Goal: Task Accomplishment & Management: Use online tool/utility

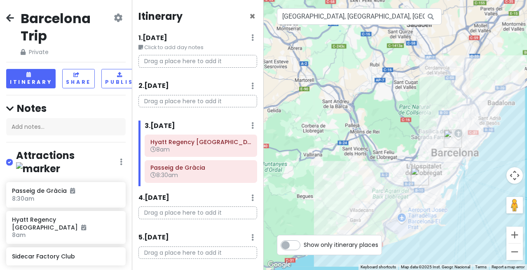
scroll to position [2, 0]
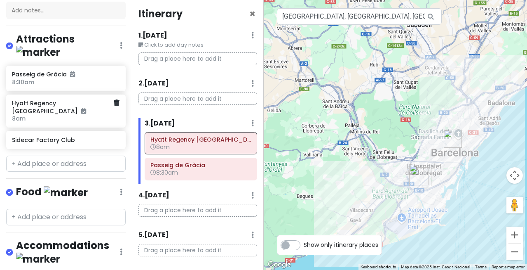
click at [92, 122] on h6 "8am" at bounding box center [63, 118] width 102 height 7
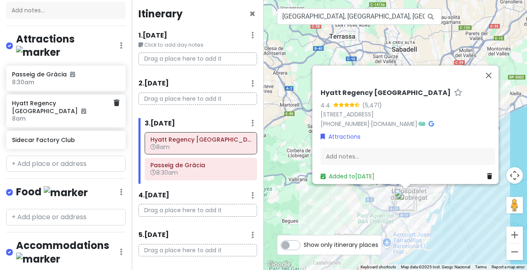
click at [92, 122] on h6 "8am" at bounding box center [63, 118] width 102 height 7
click at [115, 106] on icon at bounding box center [117, 102] width 6 height 7
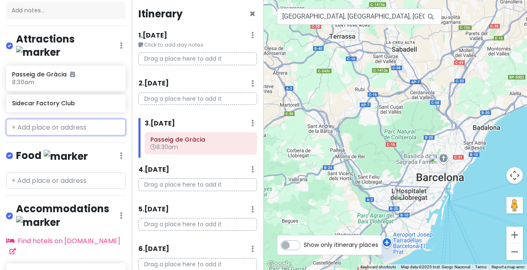
click at [55, 135] on input "text" at bounding box center [66, 127] width 120 height 16
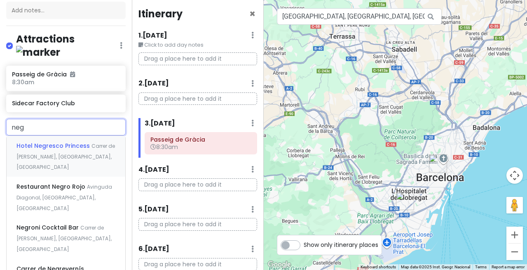
type input "negr"
click at [51, 150] on span "Hotel Negresco Princess" at bounding box center [53, 145] width 75 height 8
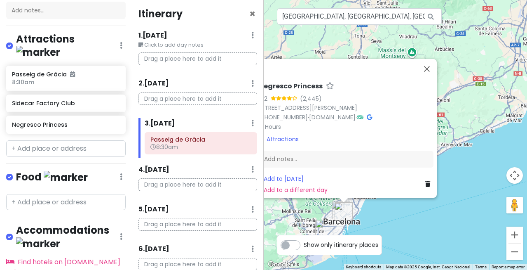
click at [288, 208] on div "Negresco Princess 4.2 (2,445) [STREET_ADDRESS][PERSON_NAME] [PHONE_NUMBER] · [D…" at bounding box center [396, 135] width 264 height 270
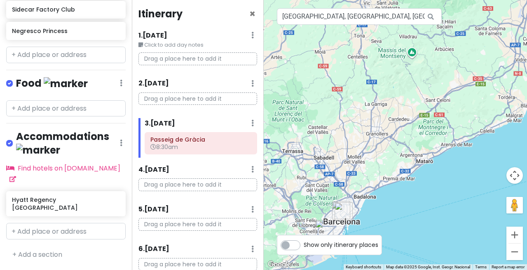
scroll to position [291, 0]
click at [62, 196] on h6 "Hyatt Regency [GEOGRAPHIC_DATA]" at bounding box center [63, 203] width 102 height 15
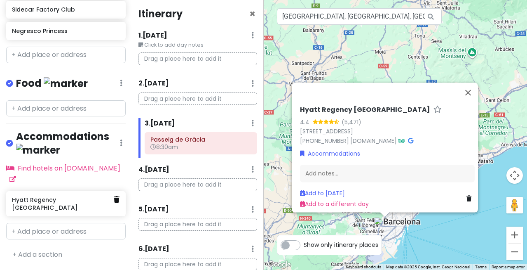
click at [114, 196] on icon at bounding box center [117, 199] width 6 height 7
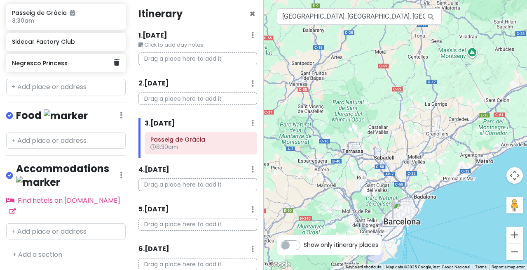
scroll to position [259, 0]
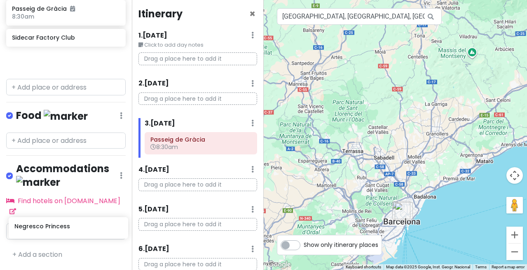
drag, startPoint x: 82, startPoint y: 19, endPoint x: 85, endPoint y: 231, distance: 211.5
click at [85, 231] on div "Barcelona Trip Private Change Dates Make a Copy Delete Trip Go Pro ⚡️ Give Feed…" at bounding box center [66, 135] width 132 height 270
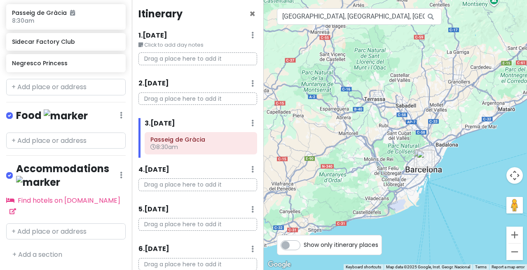
drag, startPoint x: 317, startPoint y: 188, endPoint x: 260, endPoint y: 116, distance: 91.6
click at [260, 116] on div "Barcelona Trip Private Change Dates Make a Copy Delete Trip Go Pro ⚡️ Give Feed…" at bounding box center [263, 135] width 527 height 270
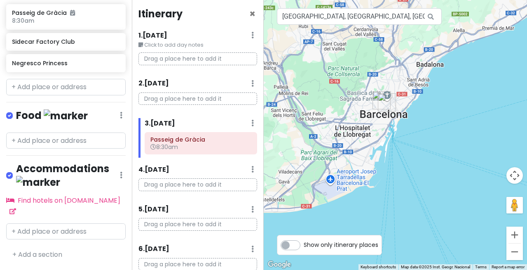
drag, startPoint x: 364, startPoint y: 183, endPoint x: 328, endPoint y: 136, distance: 59.4
click at [328, 136] on div at bounding box center [396, 135] width 264 height 270
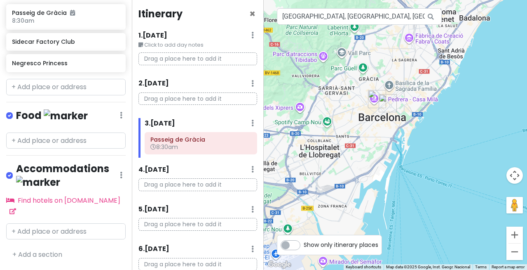
drag, startPoint x: 358, startPoint y: 134, endPoint x: 354, endPoint y: 204, distance: 69.3
click at [354, 204] on div at bounding box center [396, 135] width 264 height 270
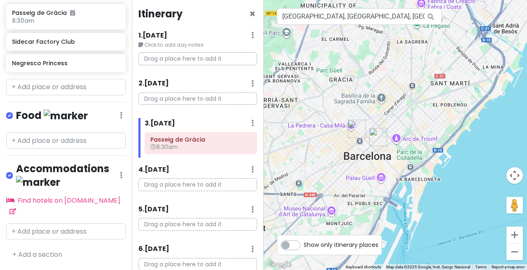
drag, startPoint x: 357, startPoint y: 164, endPoint x: 310, endPoint y: 292, distance: 135.9
click at [310, 269] on html "Barcelona Trip Private Change Dates Make a Copy Delete Trip Go Pro ⚡️ Give Feed…" at bounding box center [263, 135] width 527 height 270
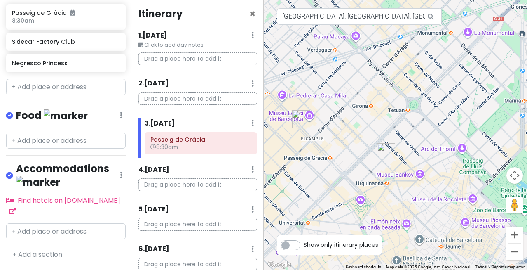
drag, startPoint x: 340, startPoint y: 162, endPoint x: 418, endPoint y: 167, distance: 78.1
click at [418, 167] on div at bounding box center [396, 135] width 264 height 270
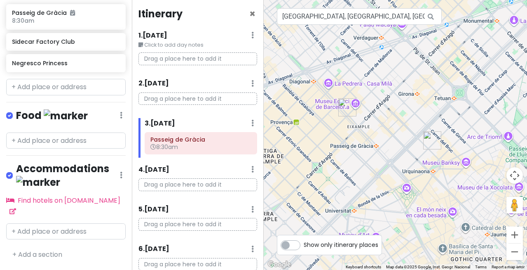
drag, startPoint x: 314, startPoint y: 204, endPoint x: 360, endPoint y: 191, distance: 47.5
click at [360, 191] on div at bounding box center [396, 135] width 264 height 270
click at [215, 105] on p "Drag a place here to add it" at bounding box center [197, 98] width 119 height 13
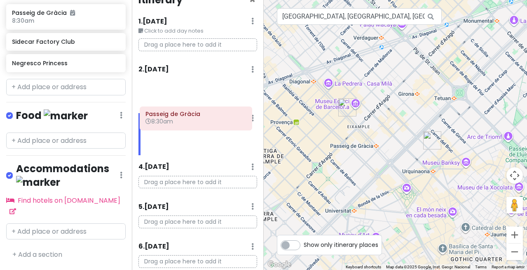
drag, startPoint x: 195, startPoint y: 167, endPoint x: 190, endPoint y: 122, distance: 45.2
click at [190, 122] on div "Itinerary × 1 . [DATE] Edit Day Notes Delete Day Click to add day notes Drag a …" at bounding box center [198, 135] width 132 height 270
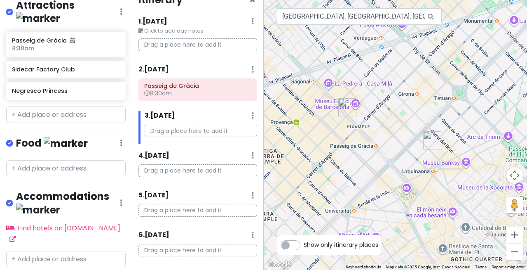
scroll to position [149, 0]
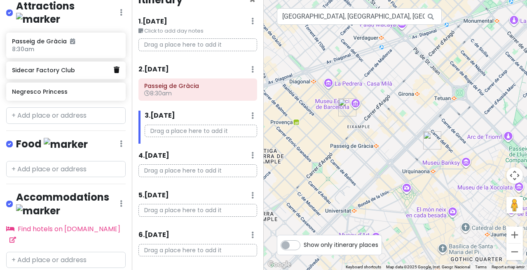
click at [116, 73] on icon at bounding box center [117, 69] width 6 height 7
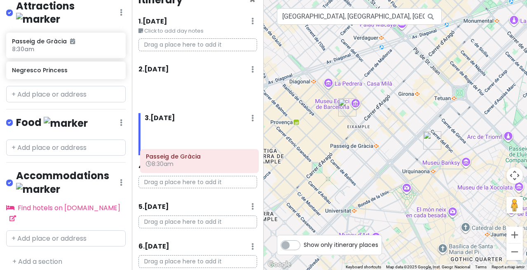
drag, startPoint x: 184, startPoint y: 120, endPoint x: 185, endPoint y: 167, distance: 47.4
click at [185, 167] on div "Itinerary × 1 . [DATE] Edit Day Notes Delete Day Click to add day notes Drag a …" at bounding box center [198, 135] width 132 height 270
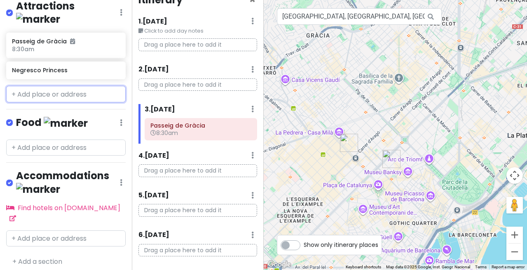
click at [63, 102] on input "text" at bounding box center [66, 94] width 120 height 16
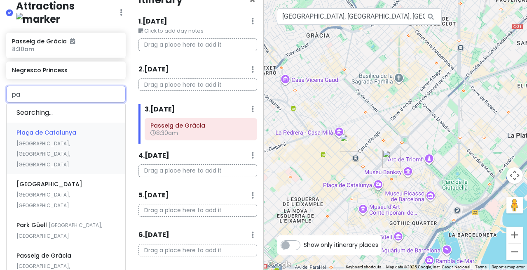
type input "par"
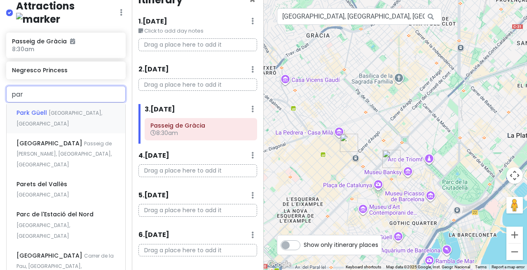
click at [67, 127] on span "[GEOGRAPHIC_DATA], [GEOGRAPHIC_DATA]" at bounding box center [59, 118] width 86 height 18
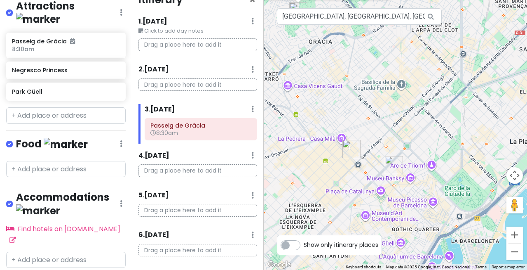
scroll to position [162, 0]
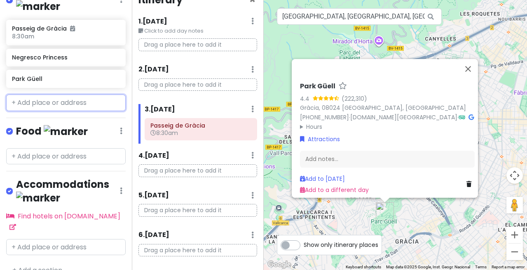
click at [41, 111] on input "text" at bounding box center [66, 102] width 120 height 16
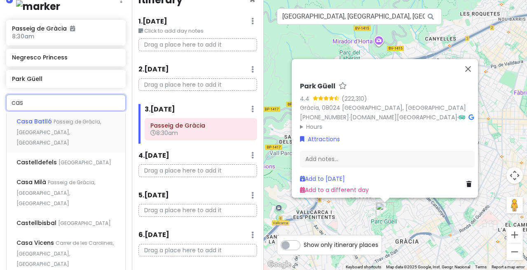
type input "casa"
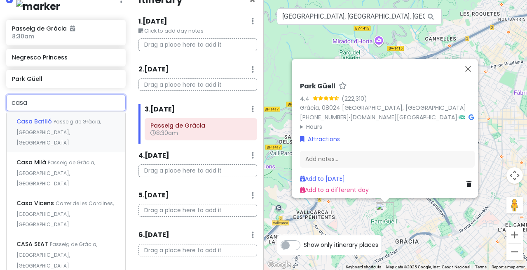
click at [47, 125] on span "Casa Batlló" at bounding box center [34, 121] width 37 height 8
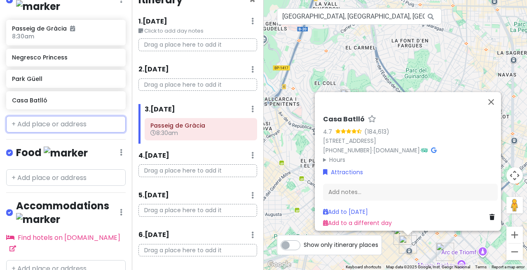
click at [44, 132] on input "text" at bounding box center [66, 124] width 120 height 16
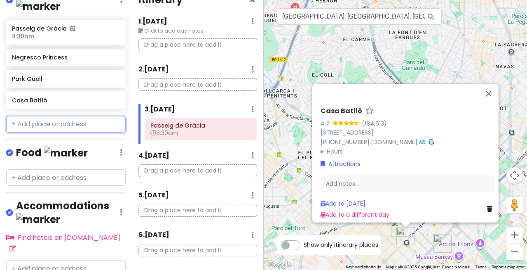
type input "a"
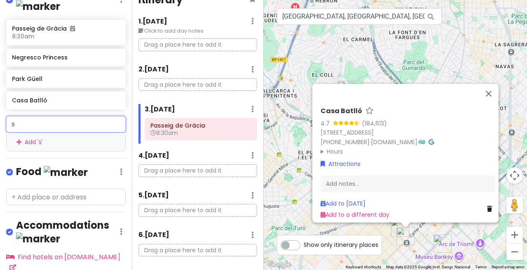
type input "sa"
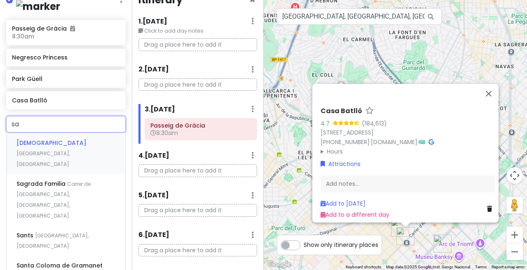
click at [45, 147] on span "[DEMOGRAPHIC_DATA]" at bounding box center [51, 142] width 70 height 8
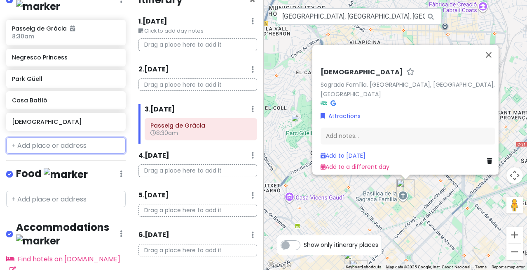
click at [45, 154] on input "text" at bounding box center [66, 145] width 120 height 16
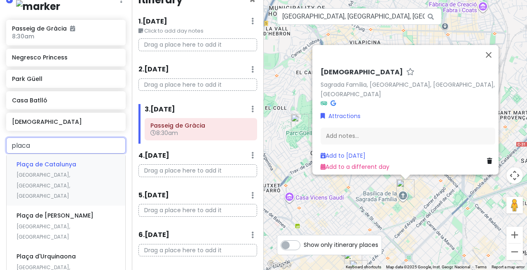
type input "placa r"
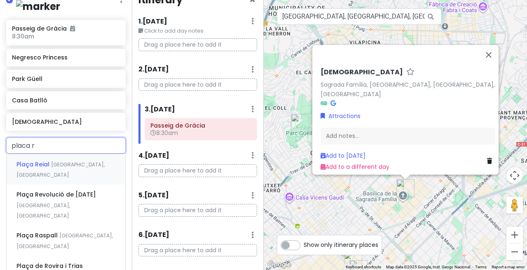
click at [42, 168] on span "Plaça Reial" at bounding box center [33, 164] width 35 height 8
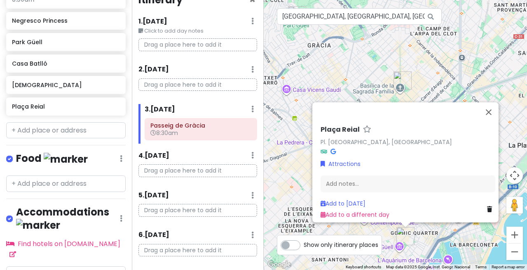
scroll to position [200, 0]
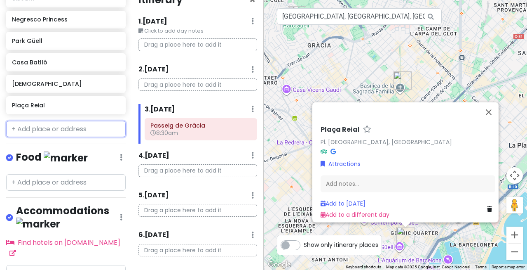
click at [54, 137] on input "text" at bounding box center [66, 129] width 120 height 16
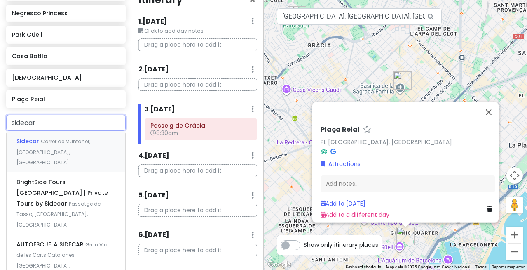
scroll to position [206, 0]
type input "s"
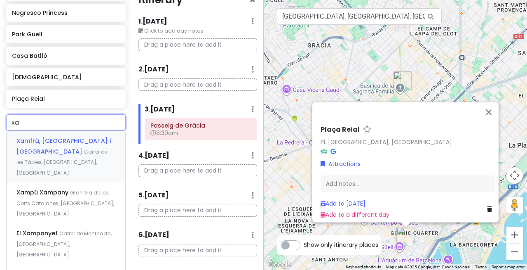
type input "x"
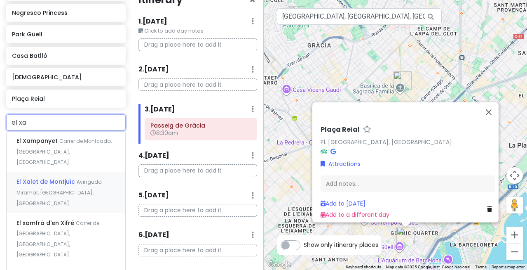
type input "el xam"
click at [46, 145] on span "El Xampanyet" at bounding box center [37, 140] width 43 height 8
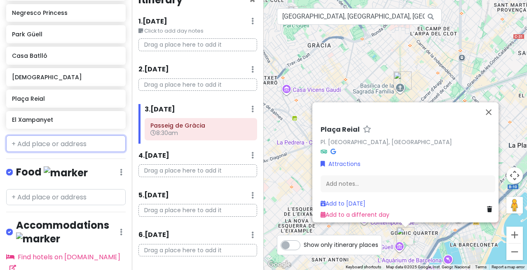
scroll to position [231, 0]
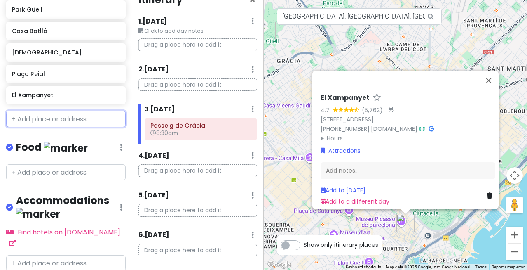
click at [51, 127] on input "text" at bounding box center [66, 118] width 120 height 16
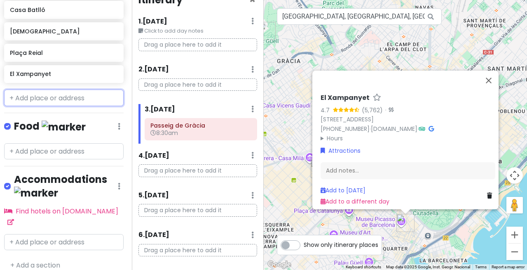
scroll to position [251, 2]
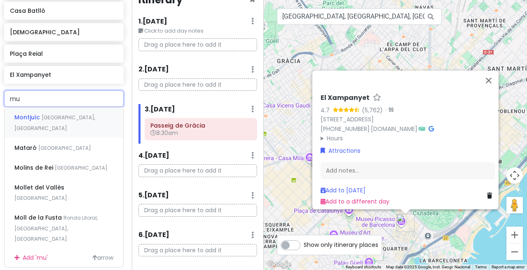
type input "mus"
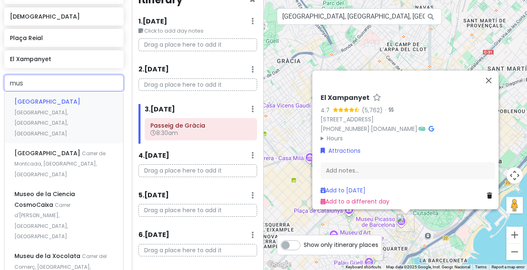
scroll to position [268, 2]
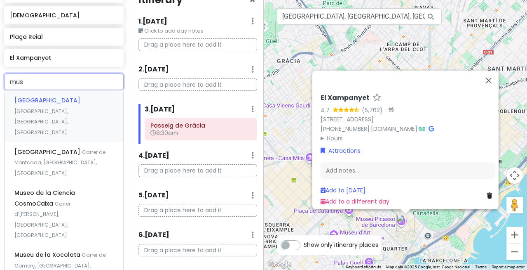
click at [39, 104] on span "[GEOGRAPHIC_DATA]" at bounding box center [47, 100] width 66 height 8
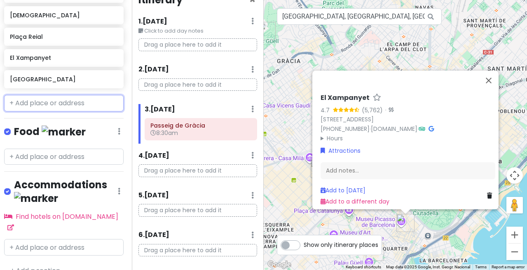
scroll to position [293, 2]
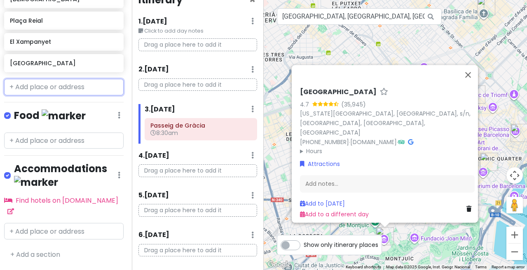
click at [57, 95] on input "text" at bounding box center [64, 87] width 120 height 16
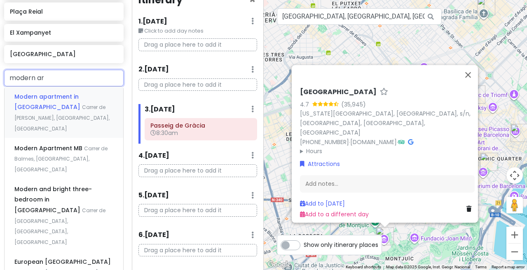
type input "modern art"
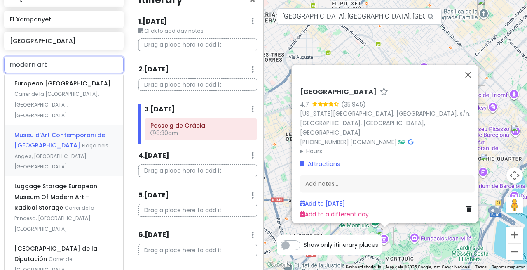
scroll to position [308, 2]
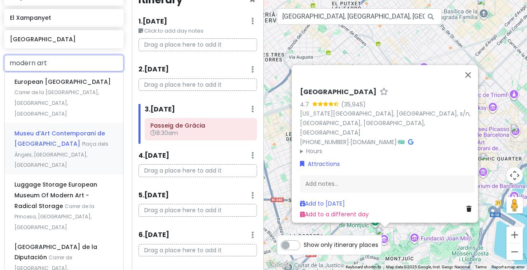
click at [61, 148] on span "Museu d’Art Contemporani de [GEOGRAPHIC_DATA]" at bounding box center [59, 138] width 91 height 19
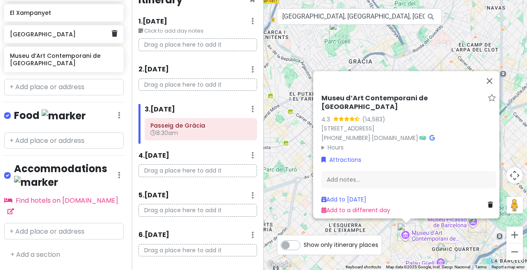
scroll to position [348, 2]
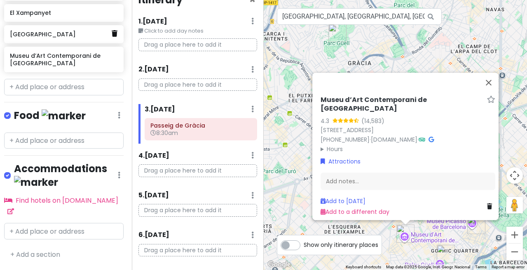
click at [113, 39] on link at bounding box center [115, 33] width 6 height 11
click at [38, 95] on input "text" at bounding box center [64, 87] width 120 height 16
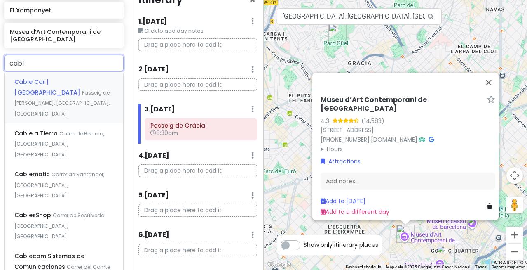
type input "cable"
click at [46, 96] on span "Cable Car | [GEOGRAPHIC_DATA]" at bounding box center [48, 86] width 68 height 19
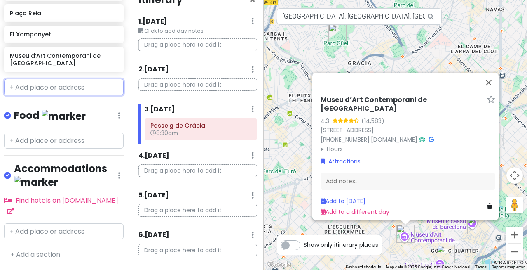
scroll to position [340, 2]
